Goal: Task Accomplishment & Management: Manage account settings

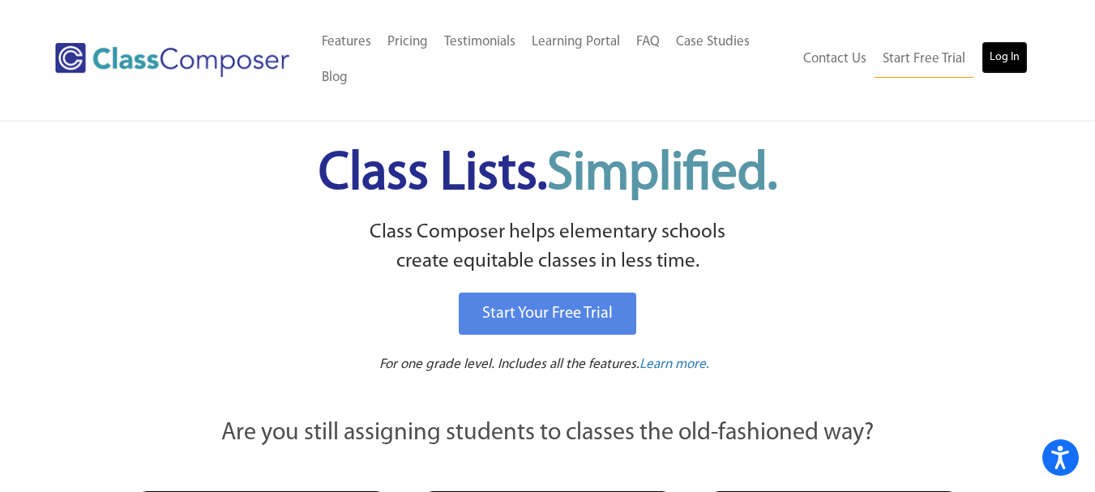
click at [1007, 54] on link "Log In" at bounding box center [1005, 57] width 46 height 32
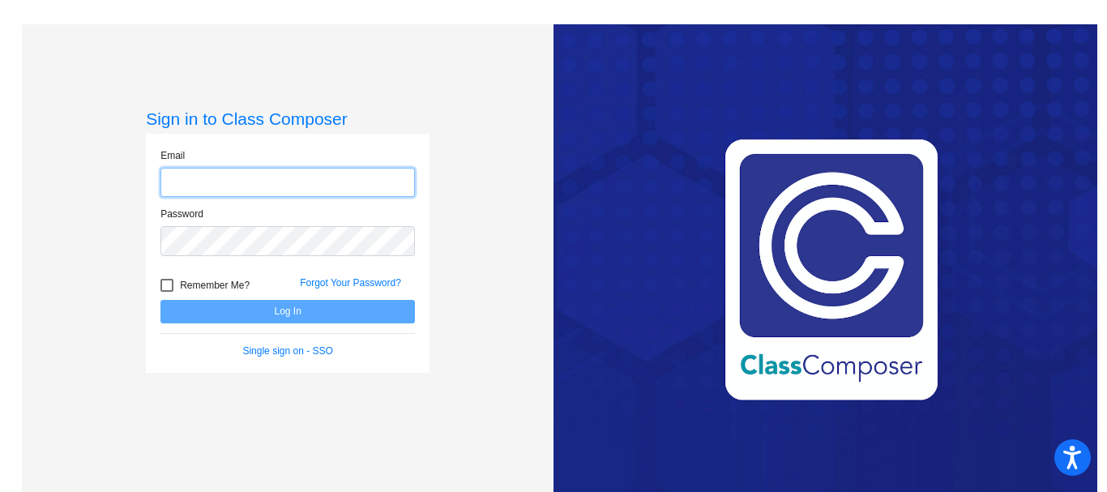
click at [280, 193] on input "email" at bounding box center [288, 183] width 255 height 30
type input "sguzman"
